Goal: Task Accomplishment & Management: Manage account settings

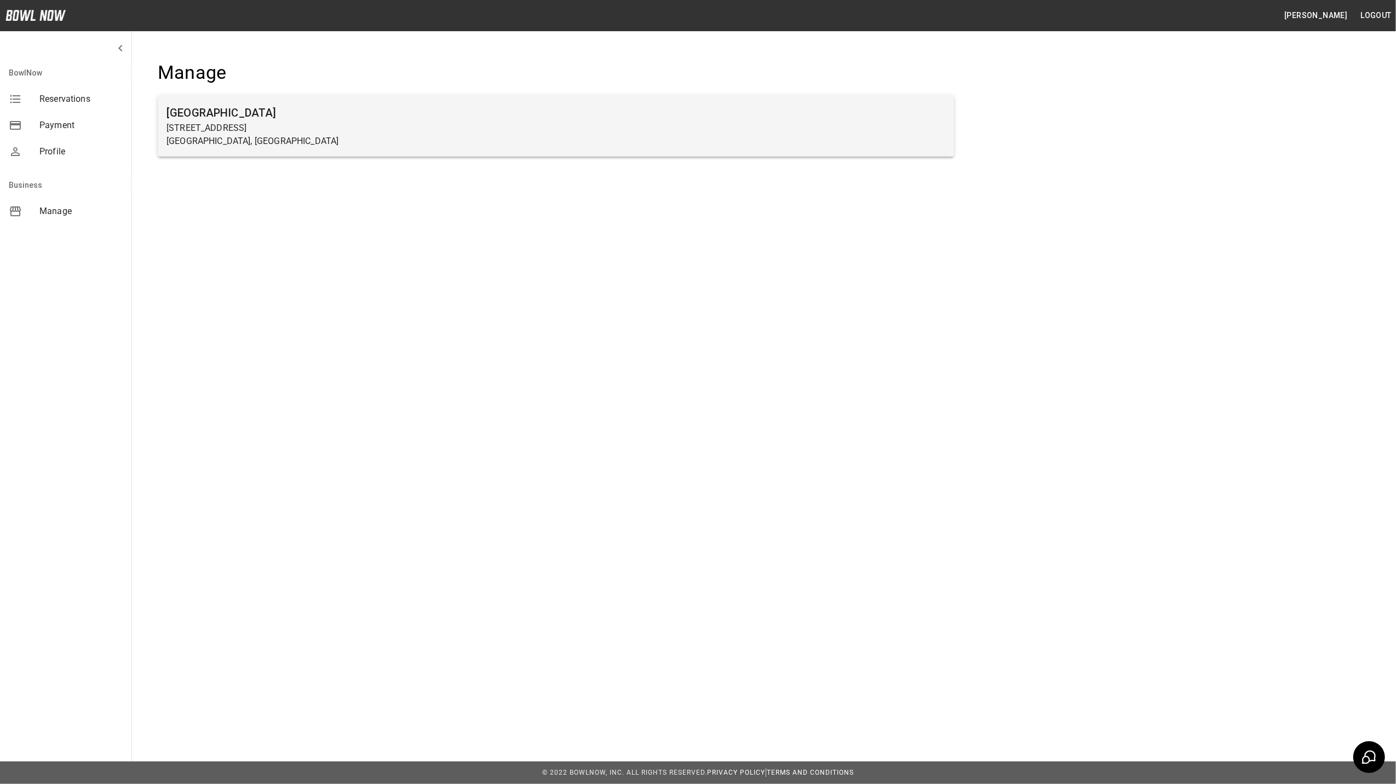
click at [251, 108] on h6 "[GEOGRAPHIC_DATA]" at bounding box center [556, 113] width 779 height 18
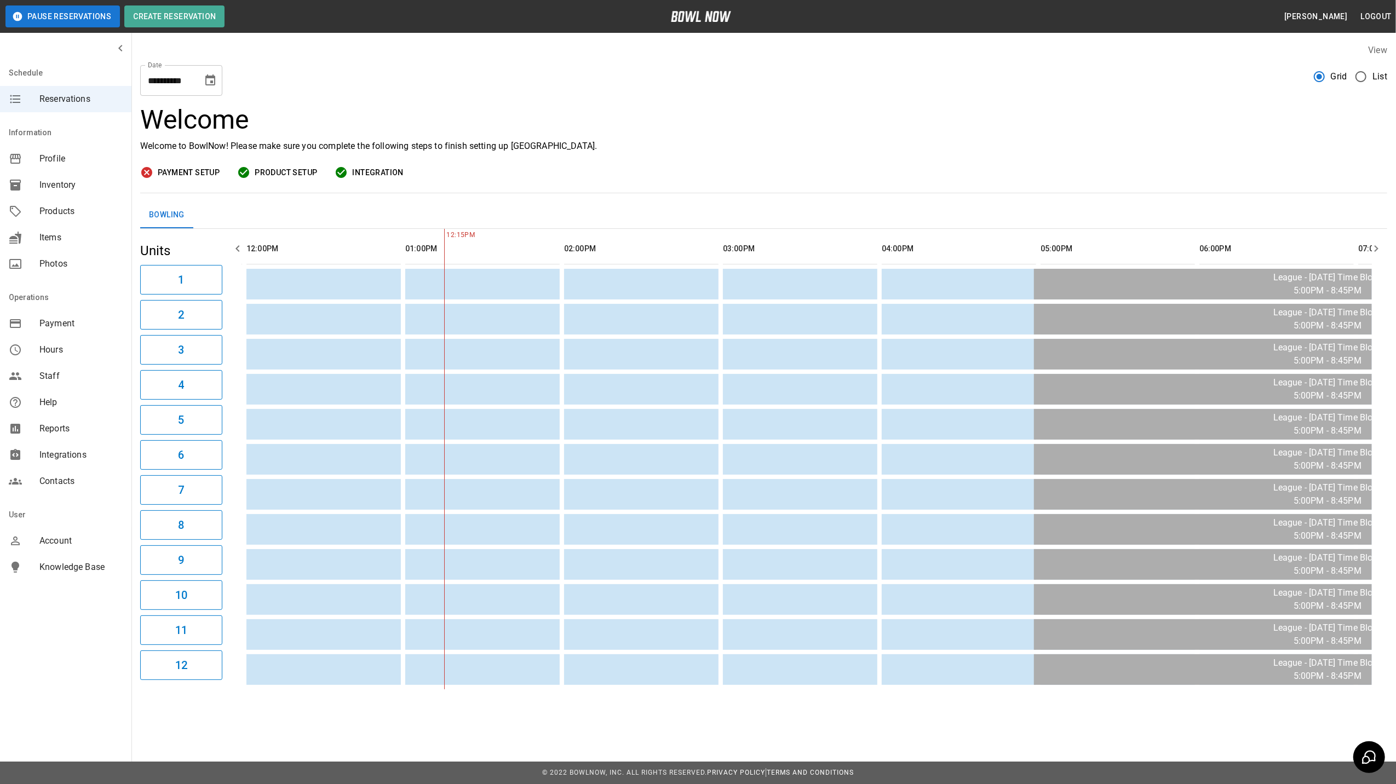
scroll to position [0, 159]
click at [1381, 73] on span "List" at bounding box center [1380, 76] width 15 height 13
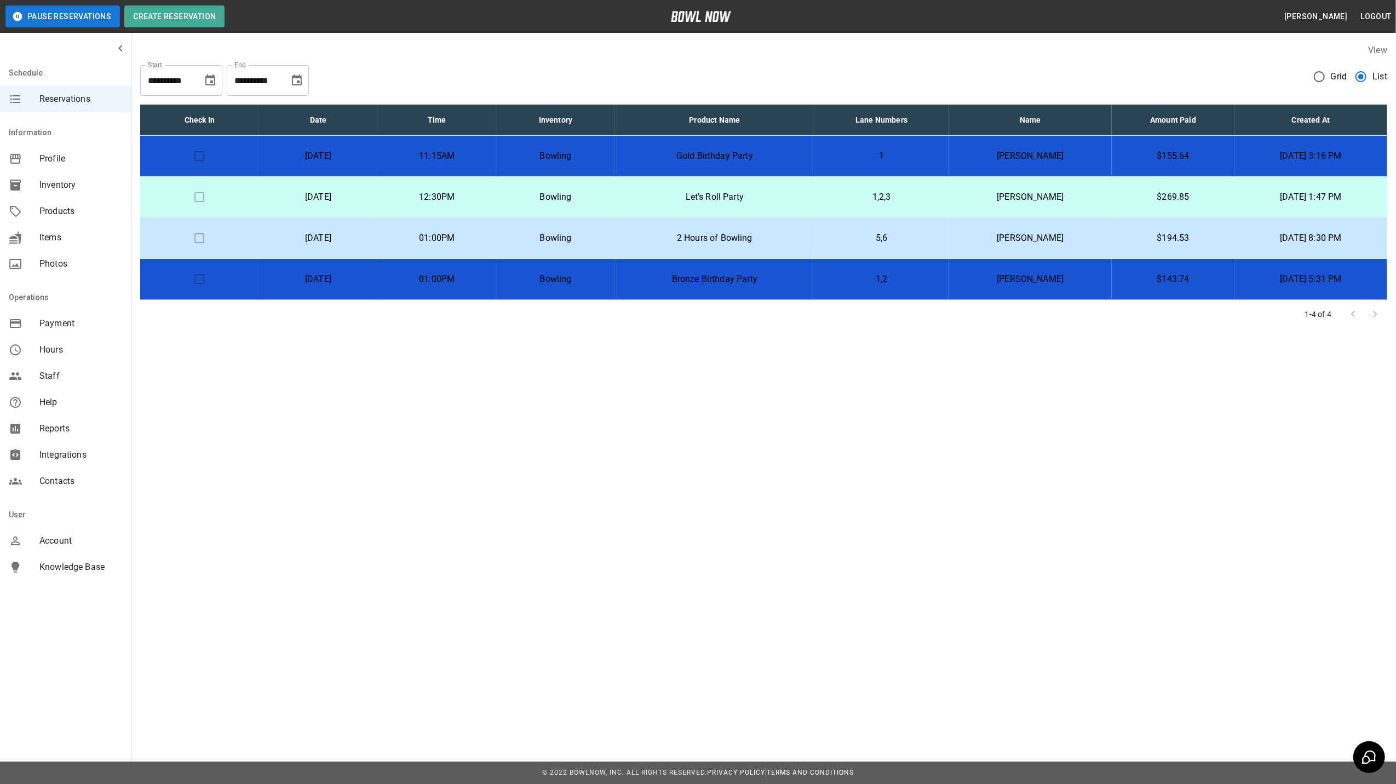
click at [615, 160] on td "Bowling" at bounding box center [555, 156] width 119 height 41
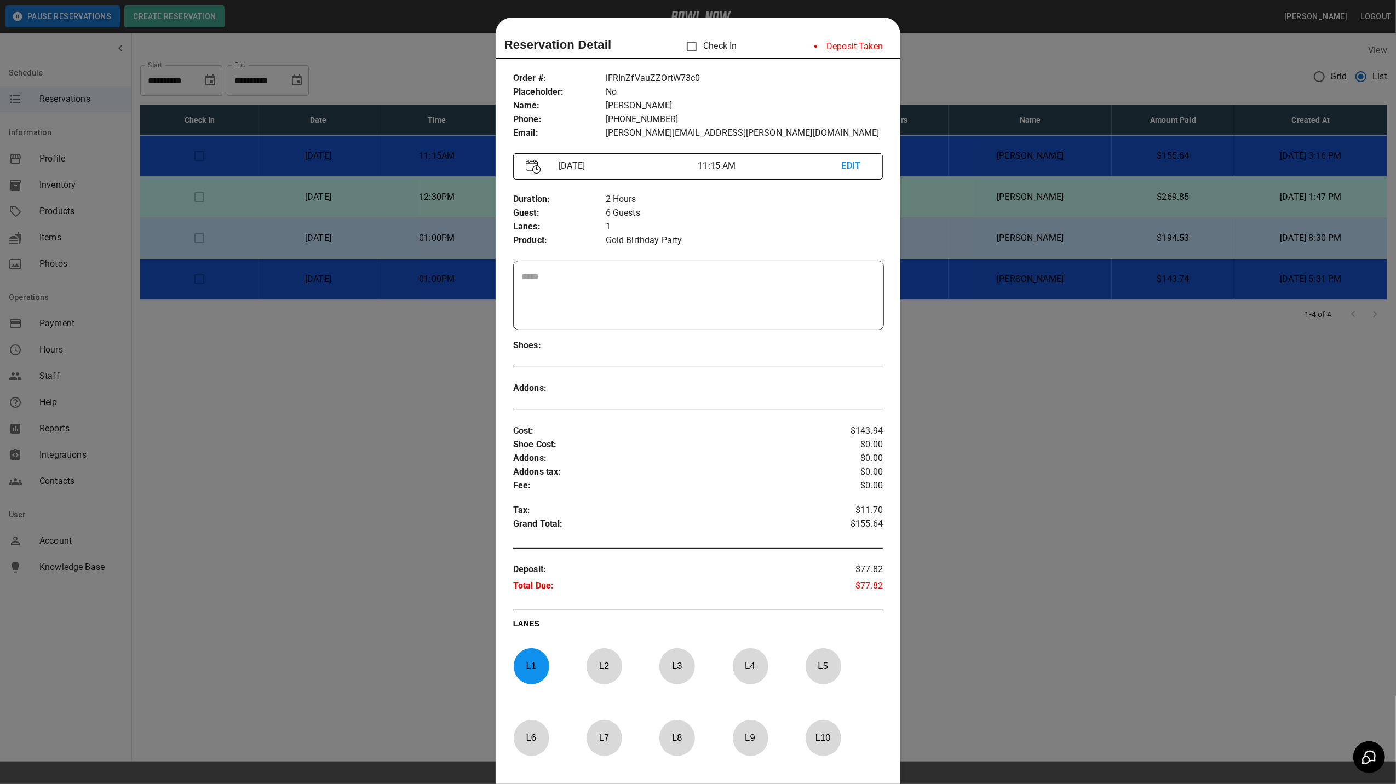
scroll to position [18, 0]
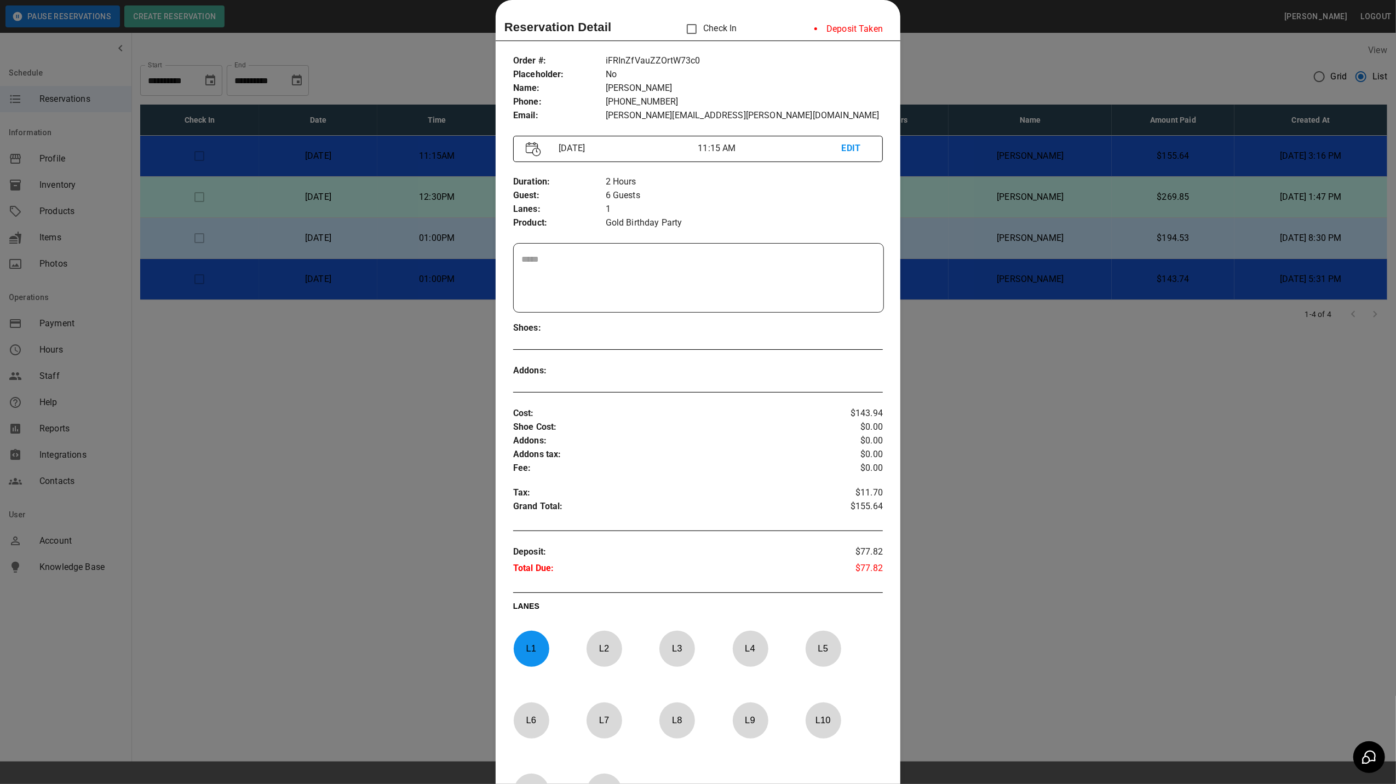
click at [848, 152] on p "EDIT" at bounding box center [856, 149] width 28 height 14
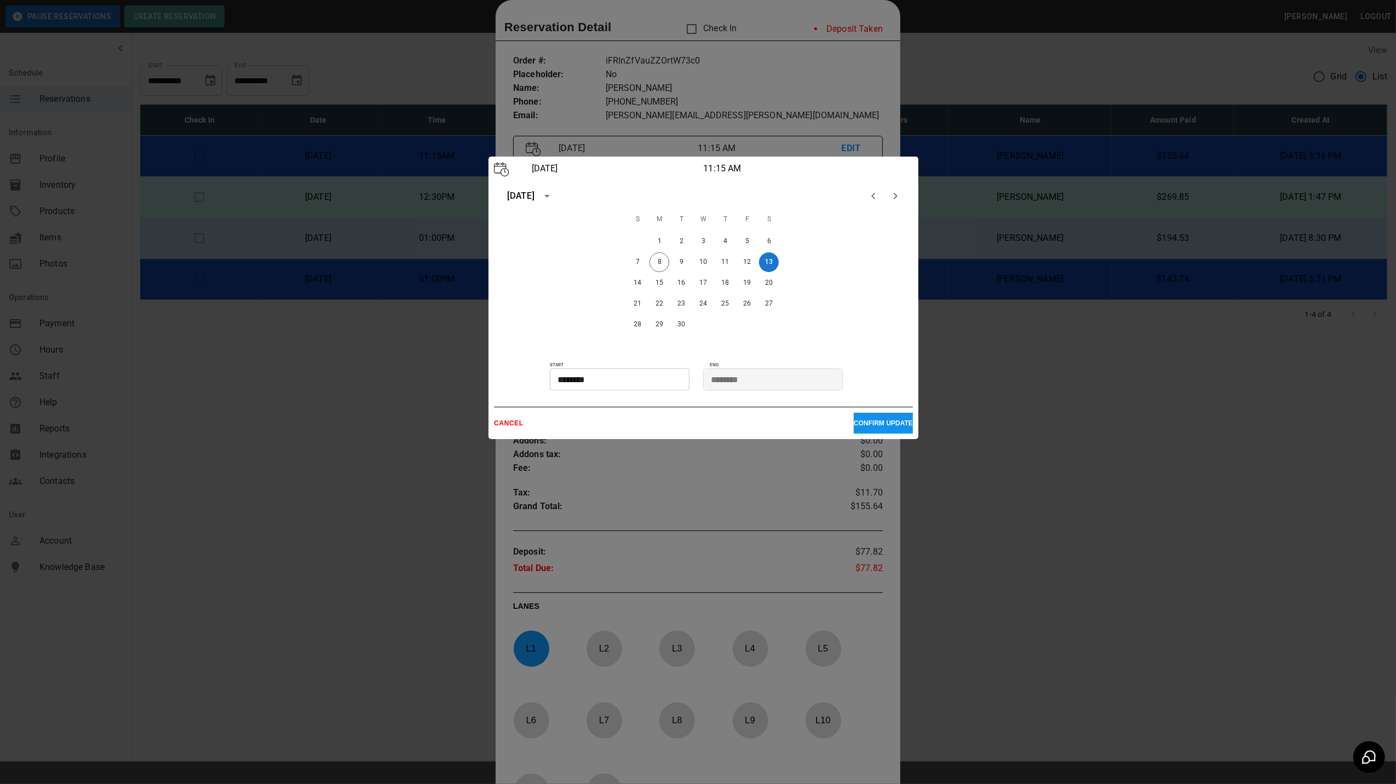
click at [603, 382] on input "********" at bounding box center [616, 380] width 132 height 22
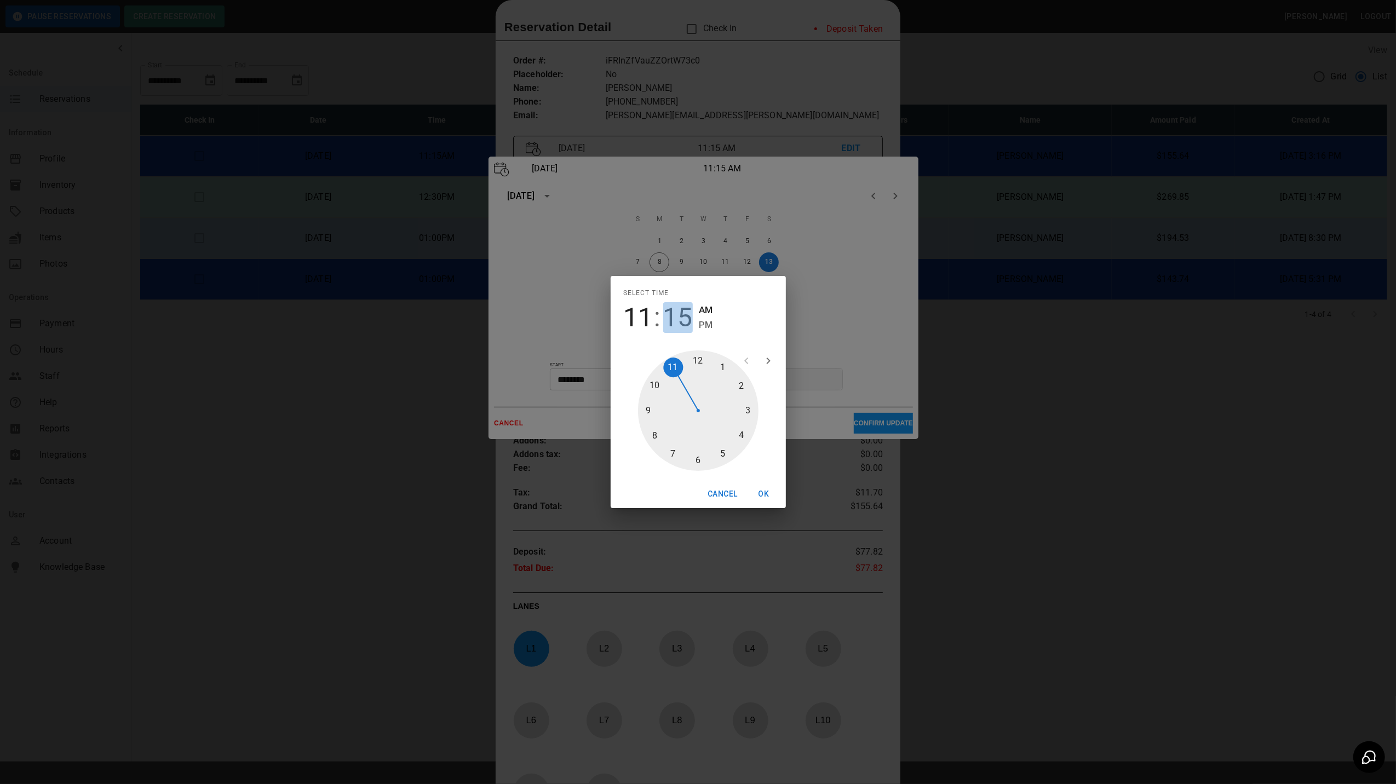
click at [686, 314] on span "15" at bounding box center [678, 317] width 30 height 31
click at [653, 409] on div at bounding box center [698, 411] width 120 height 120
type input "********"
click at [760, 493] on button "OK" at bounding box center [764, 494] width 35 height 20
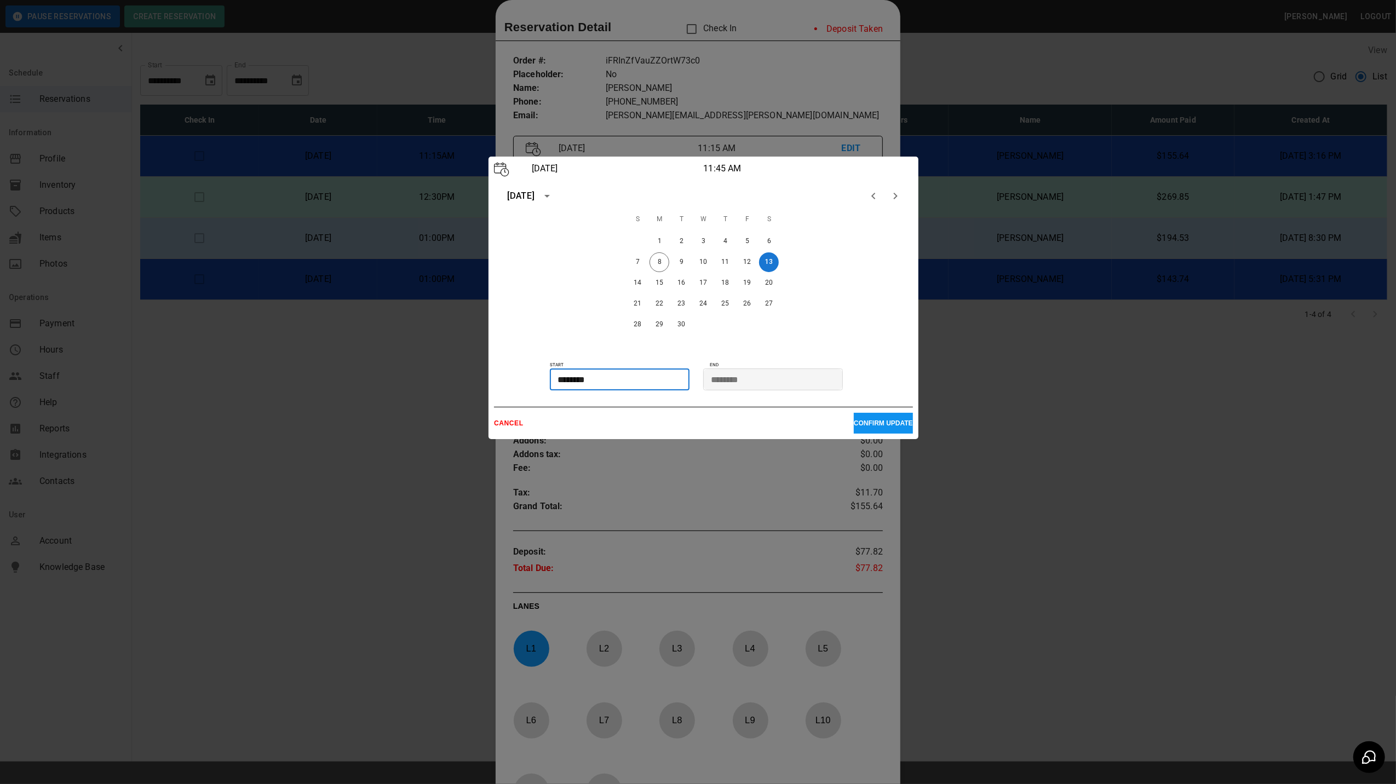
click at [879, 423] on p "CONFIRM UPDATE" at bounding box center [883, 424] width 59 height 8
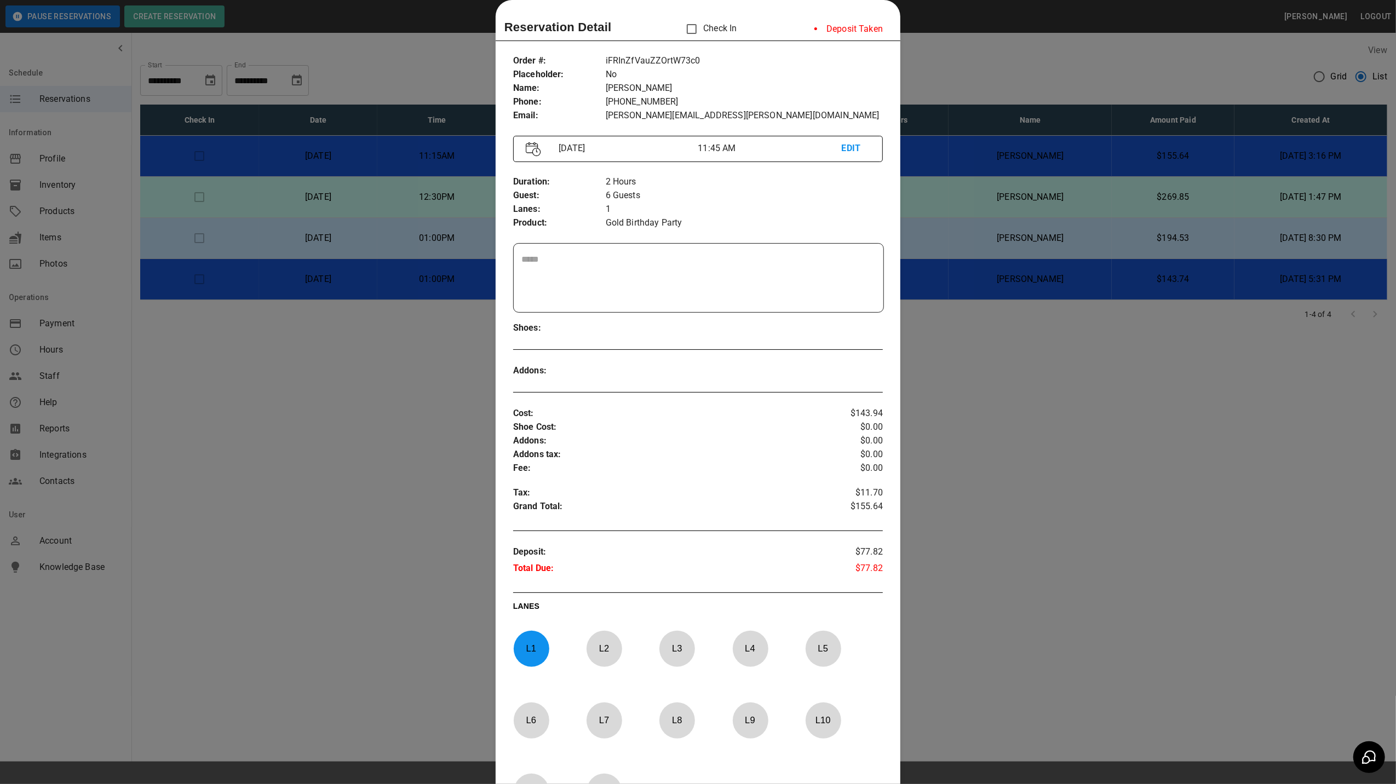
scroll to position [209, 0]
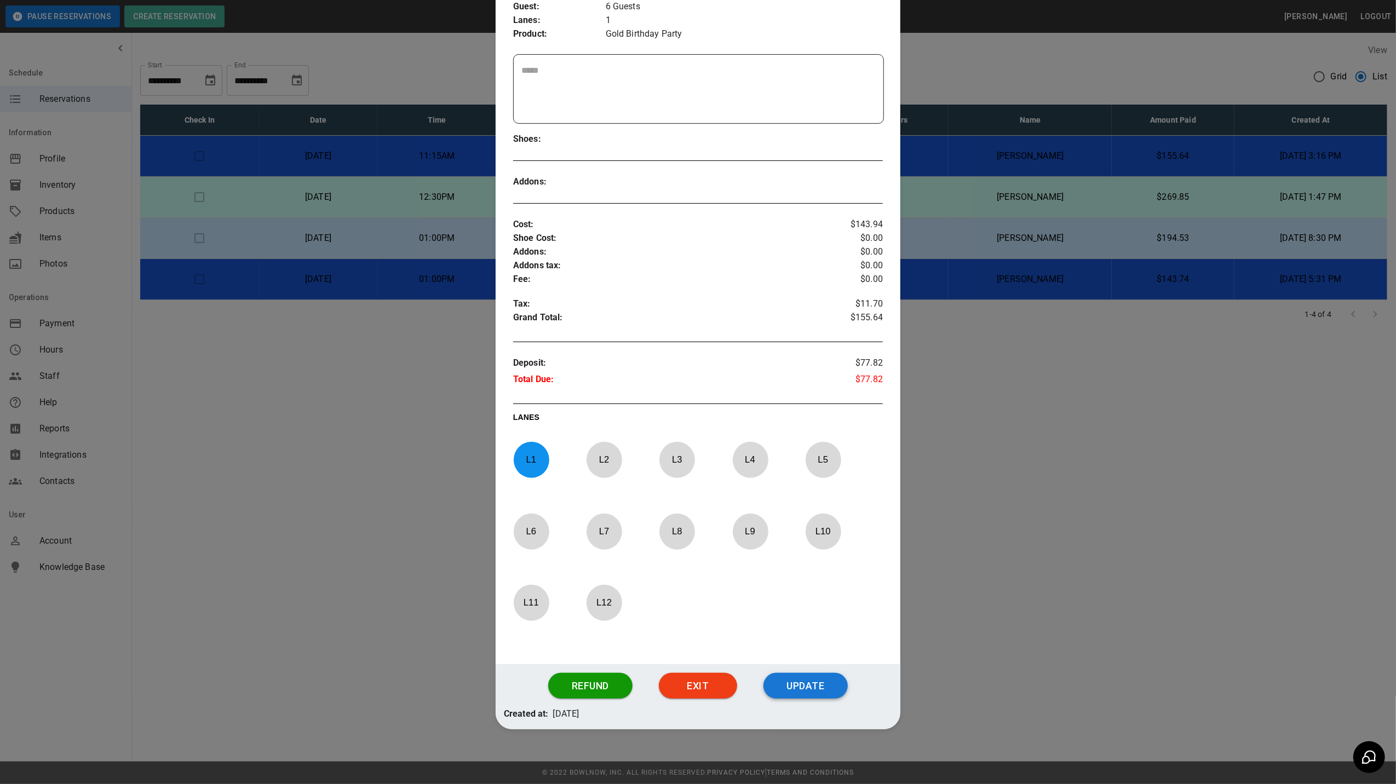
click at [783, 684] on button "Update" at bounding box center [805, 686] width 84 height 26
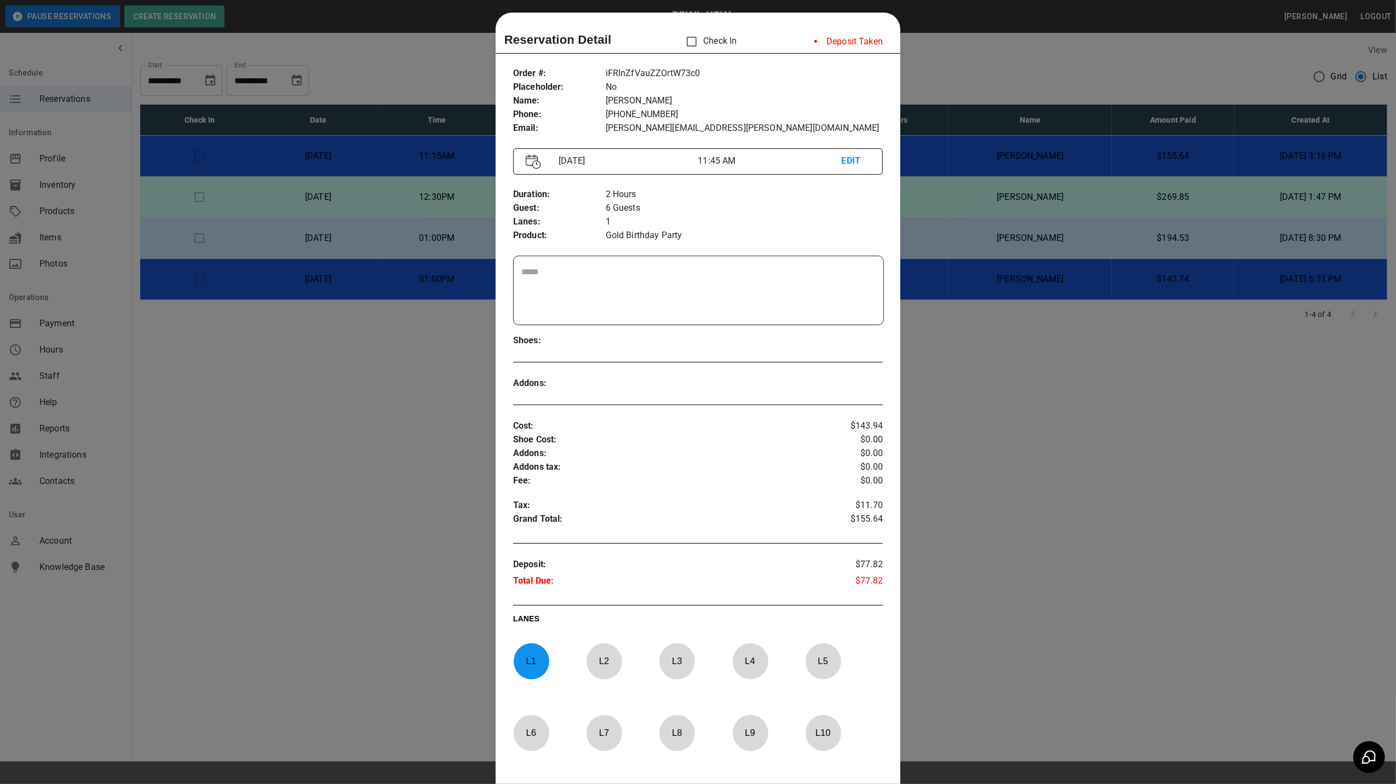
scroll to position [0, 0]
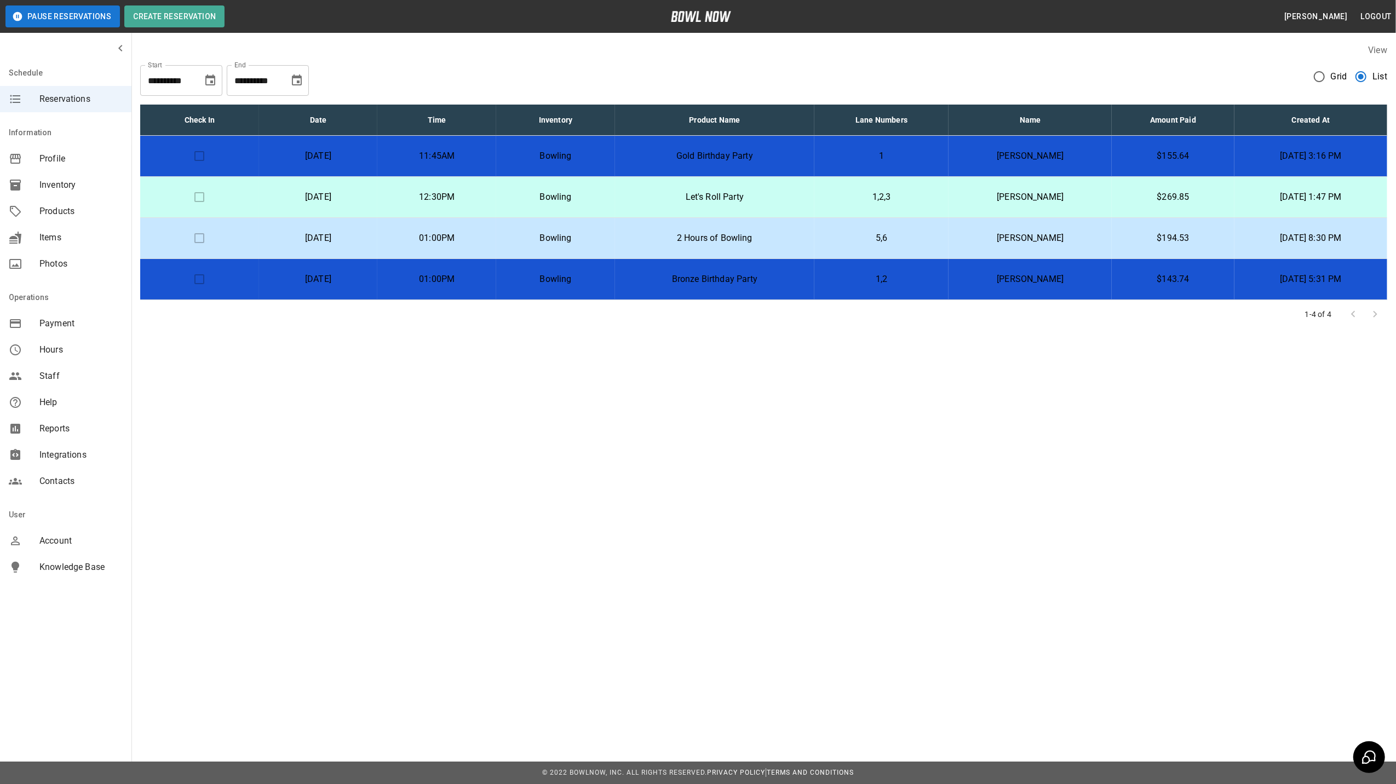
click at [487, 156] on p "11:45AM" at bounding box center [436, 156] width 101 height 13
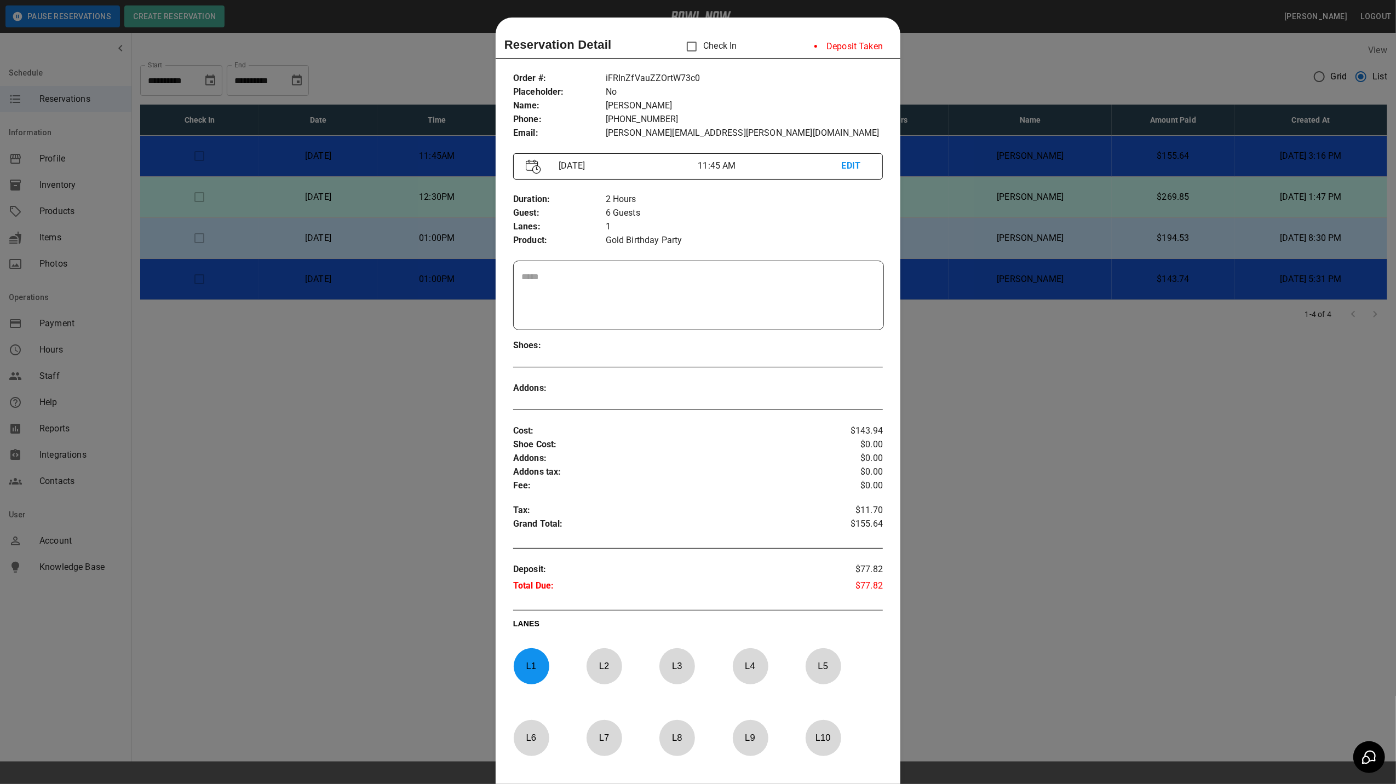
scroll to position [18, 0]
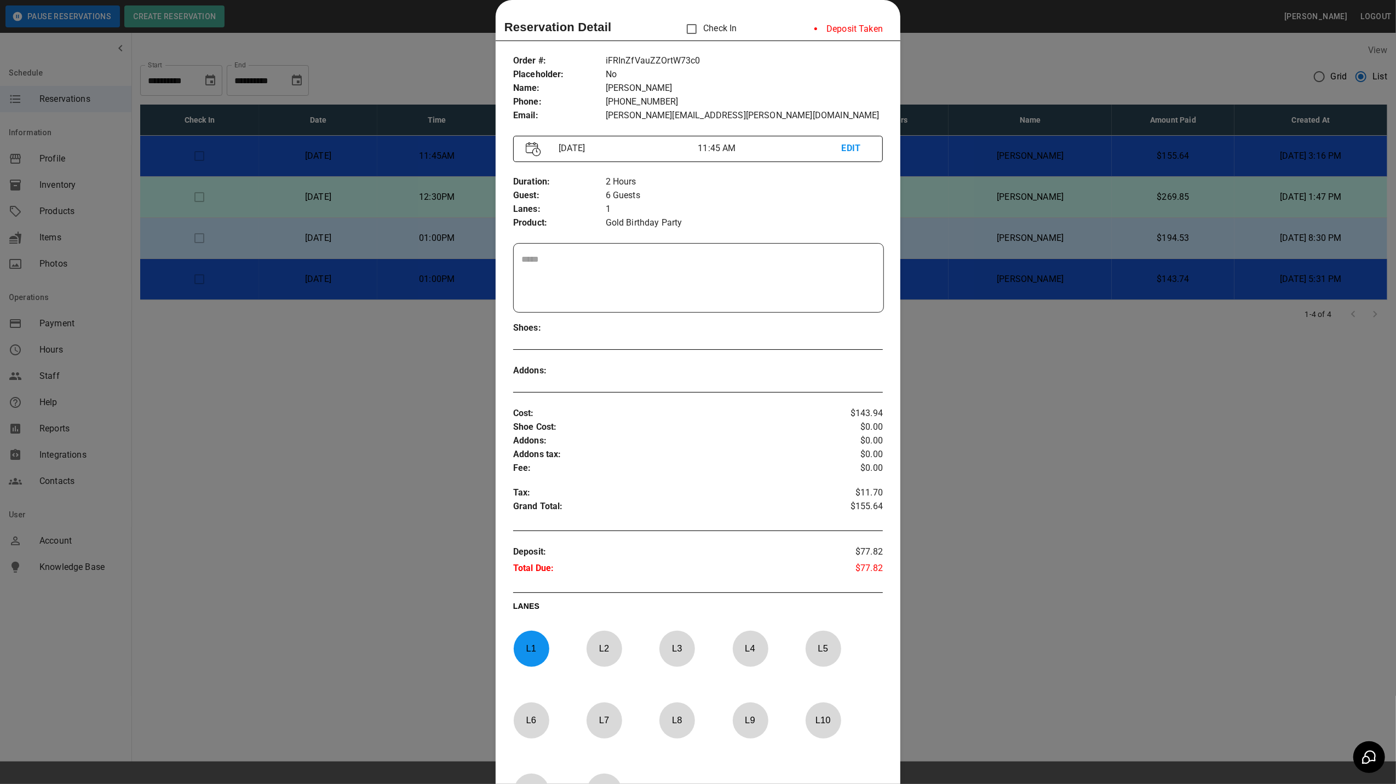
click at [851, 147] on p "EDIT" at bounding box center [856, 149] width 28 height 14
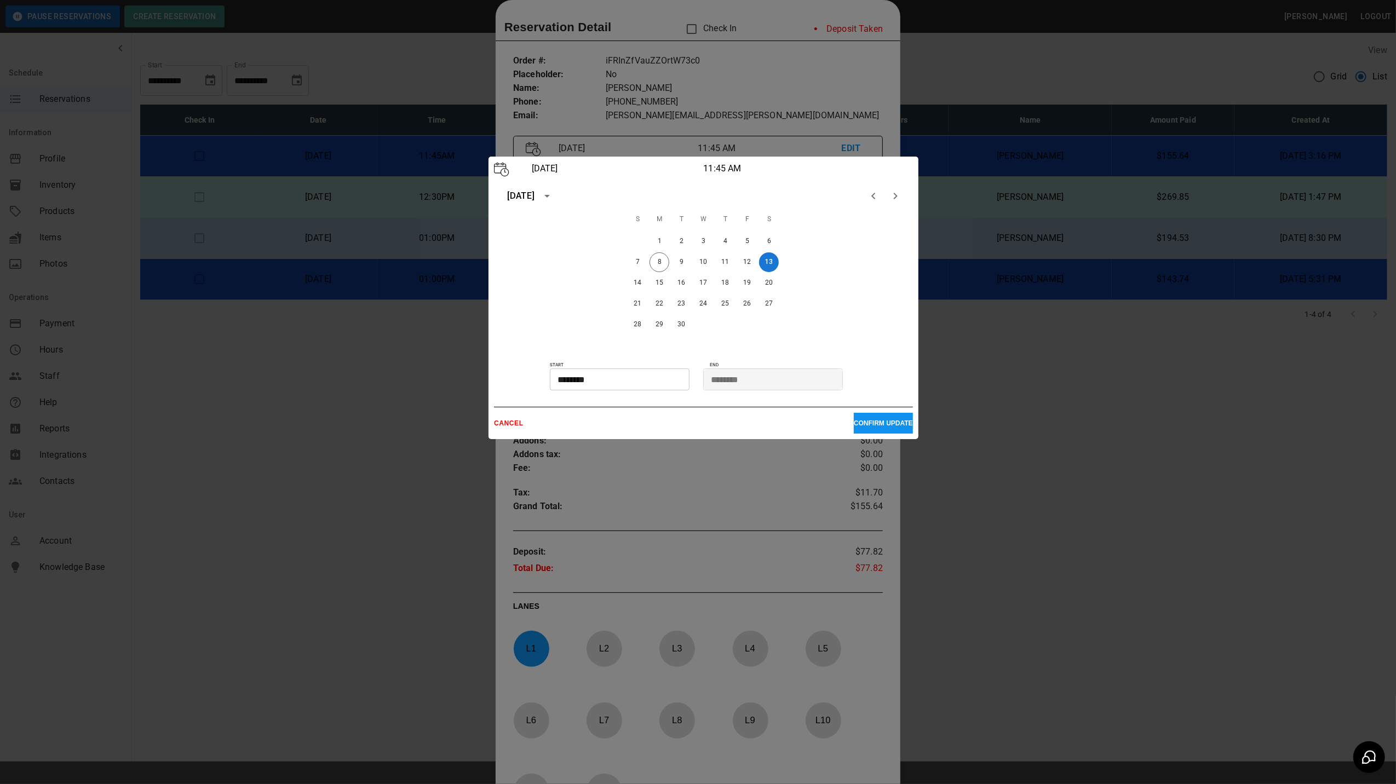
click at [851, 97] on div at bounding box center [698, 392] width 1396 height 784
click at [520, 424] on p "CANCEL" at bounding box center [674, 424] width 360 height 8
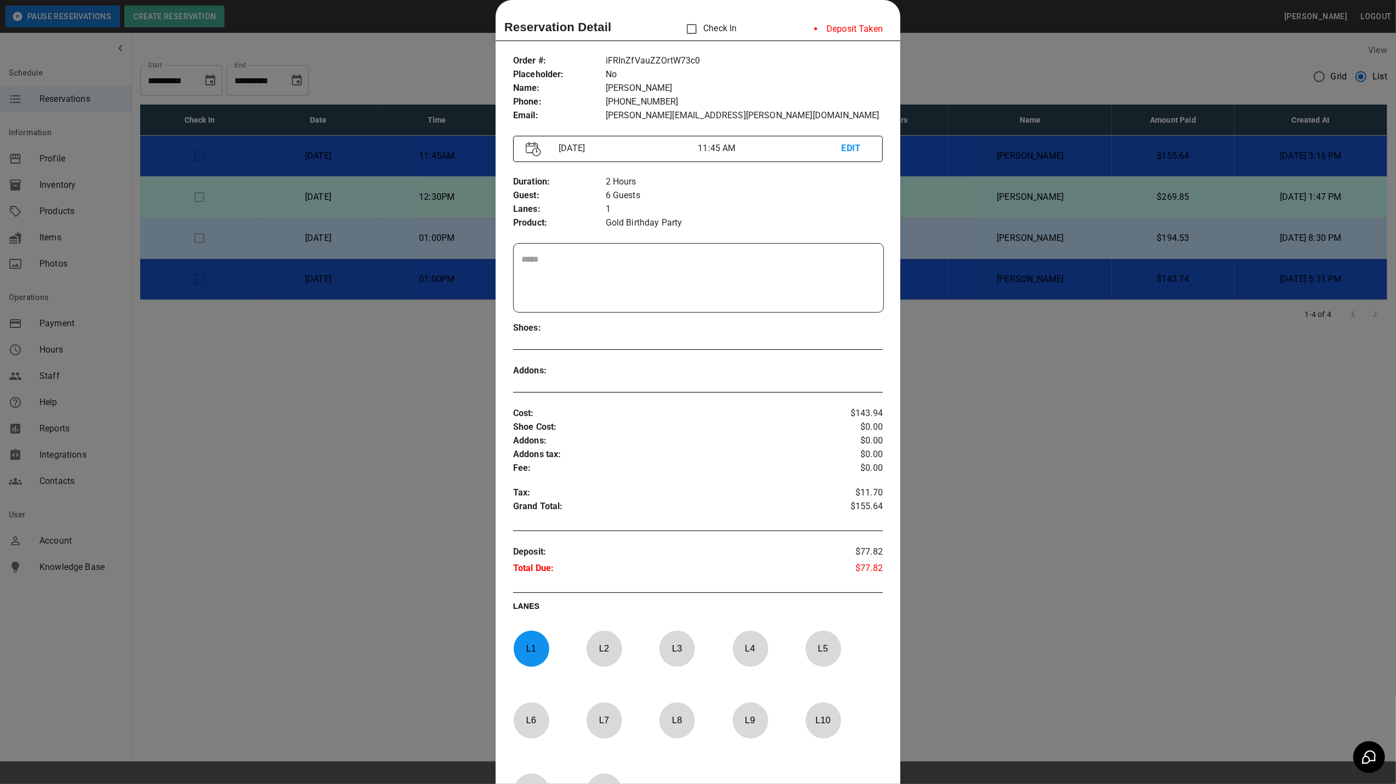
click at [995, 371] on div at bounding box center [698, 392] width 1396 height 784
